Goal: Answer question/provide support

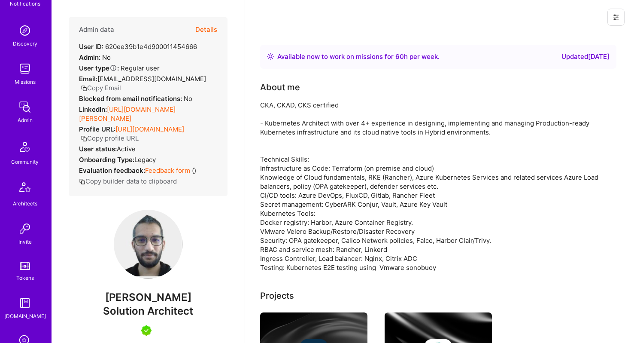
scroll to position [205, 0]
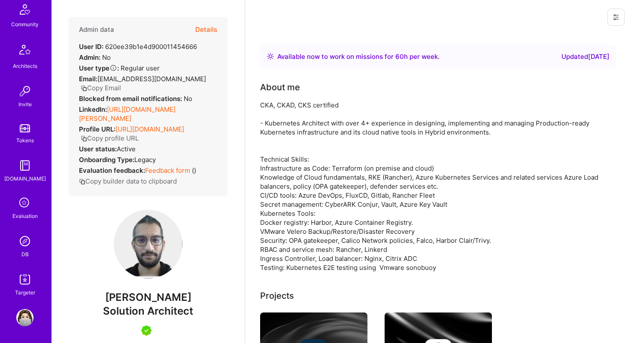
click at [26, 243] on img at bounding box center [24, 240] width 17 height 17
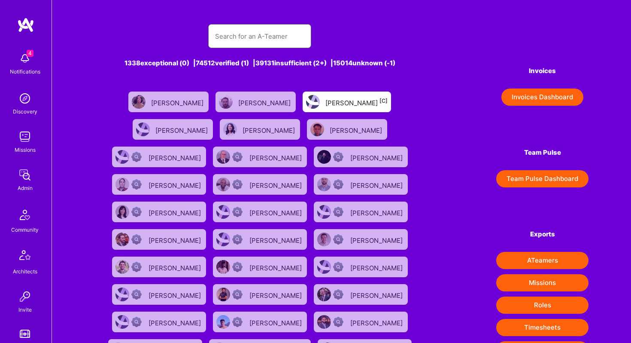
click at [231, 43] on input "text" at bounding box center [259, 36] width 89 height 22
paste input "[EMAIL_ADDRESS][DOMAIN_NAME]"
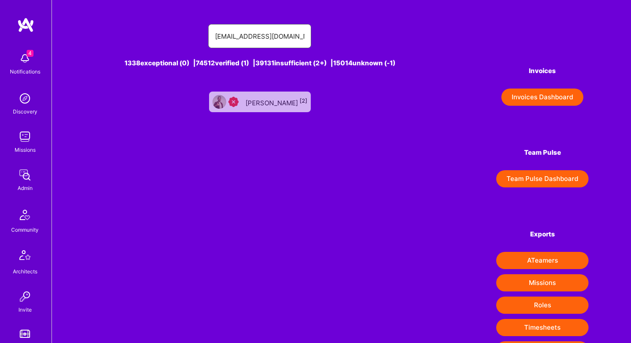
type input "[EMAIL_ADDRESS][DOMAIN_NAME]"
click at [287, 105] on div "[PERSON_NAME] [2]" at bounding box center [277, 101] width 62 height 11
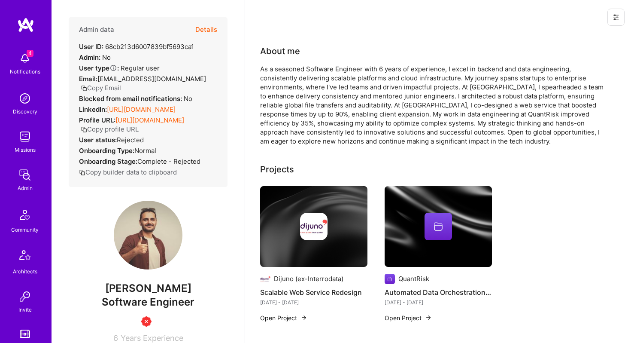
click at [211, 27] on button "Details" at bounding box center [206, 29] width 22 height 25
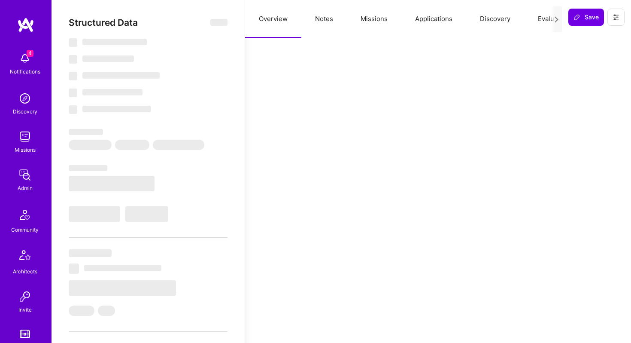
select select "Insufficient"
select select "CZ"
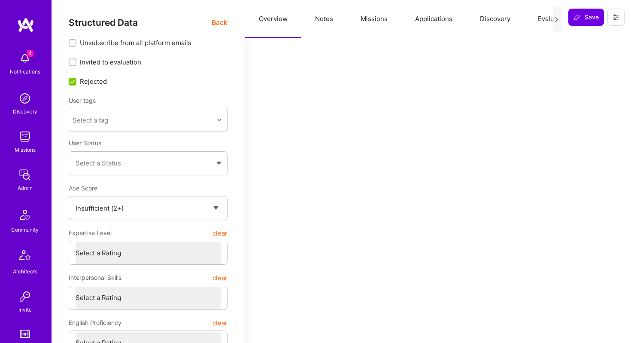
click at [319, 18] on button "Notes" at bounding box center [324, 19] width 46 height 38
type textarea "x"
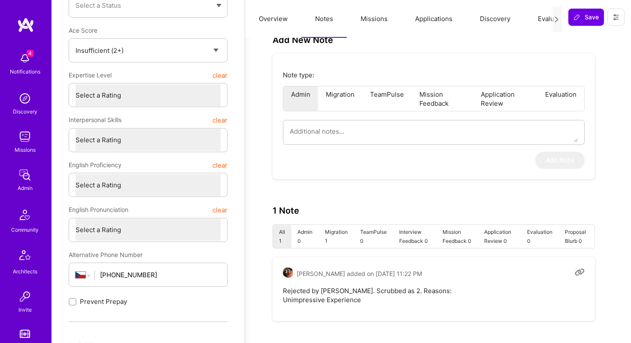
scroll to position [158, 0]
